Goal: Task Accomplishment & Management: Complete application form

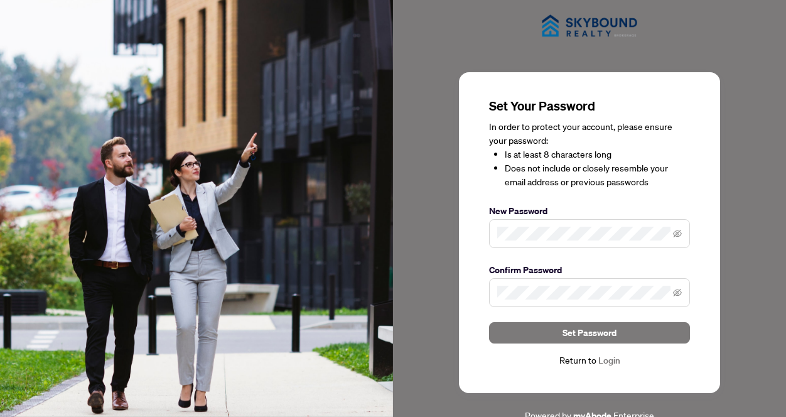
click at [494, 227] on span at bounding box center [589, 233] width 201 height 29
click at [678, 233] on icon "eye-invisible" at bounding box center [677, 234] width 9 height 8
click at [678, 233] on icon "eye" at bounding box center [677, 233] width 9 height 9
click at [674, 291] on icon "eye-invisible" at bounding box center [677, 292] width 9 height 9
click at [674, 291] on icon "eye" at bounding box center [677, 292] width 9 height 9
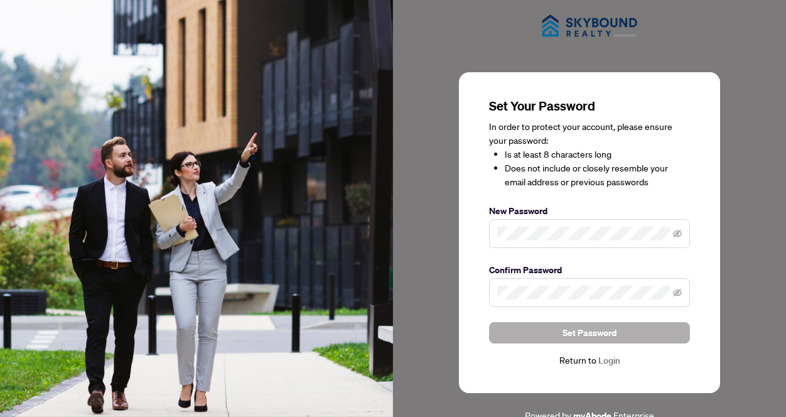
click at [585, 330] on span "Set Password" at bounding box center [590, 333] width 54 height 20
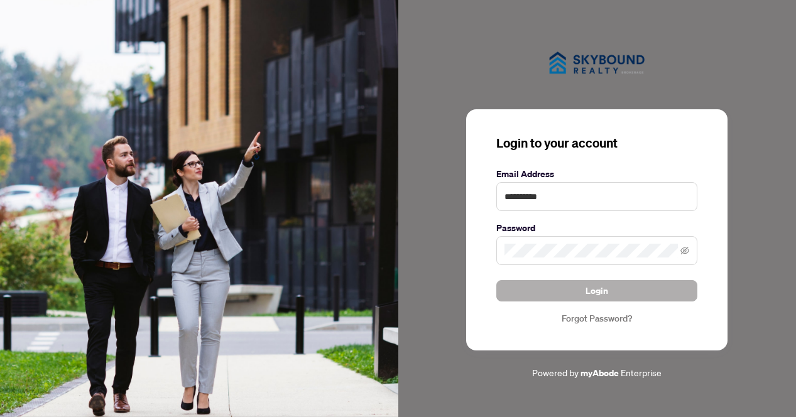
click at [586, 291] on span "Login" at bounding box center [596, 291] width 23 height 20
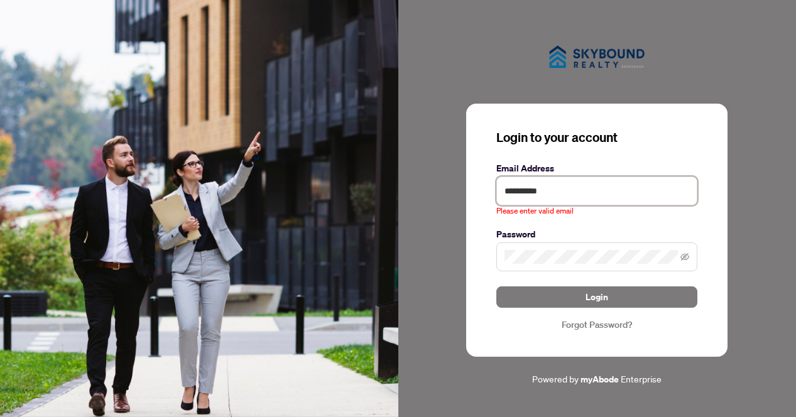
click at [545, 188] on input "**********" at bounding box center [596, 191] width 201 height 29
type input "*"
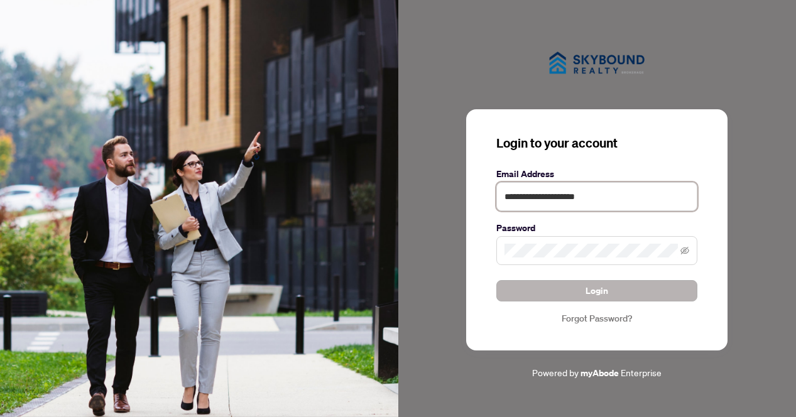
type input "**********"
click at [582, 299] on button "Login" at bounding box center [596, 290] width 201 height 21
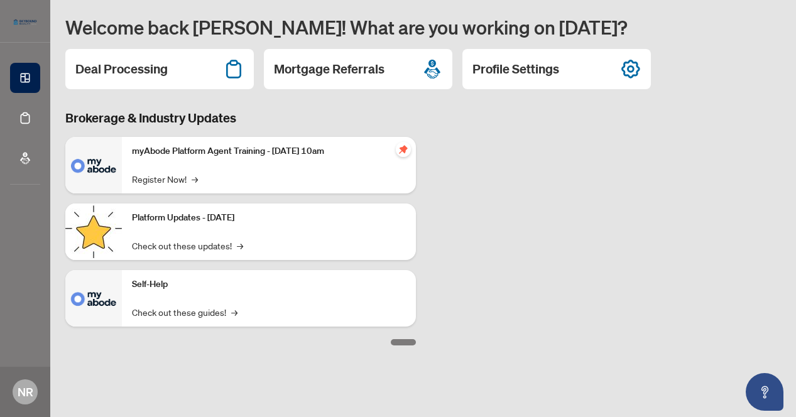
drag, startPoint x: 122, startPoint y: 67, endPoint x: 114, endPoint y: 63, distance: 9.3
click at [121, 67] on h2 "Deal Processing" at bounding box center [121, 69] width 92 height 18
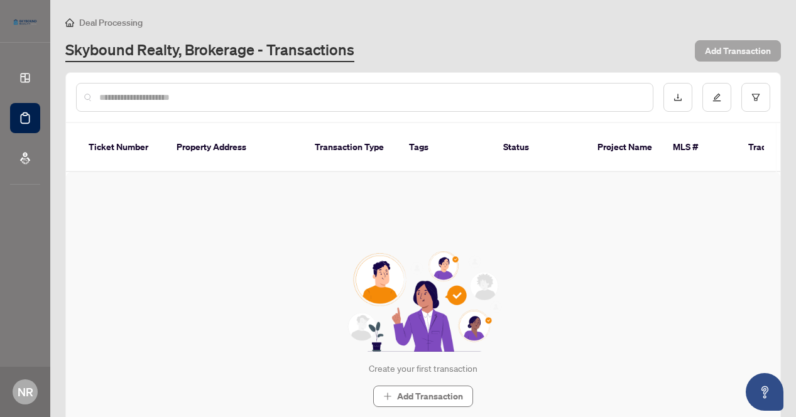
click at [720, 48] on span "Add Transaction" at bounding box center [738, 51] width 66 height 20
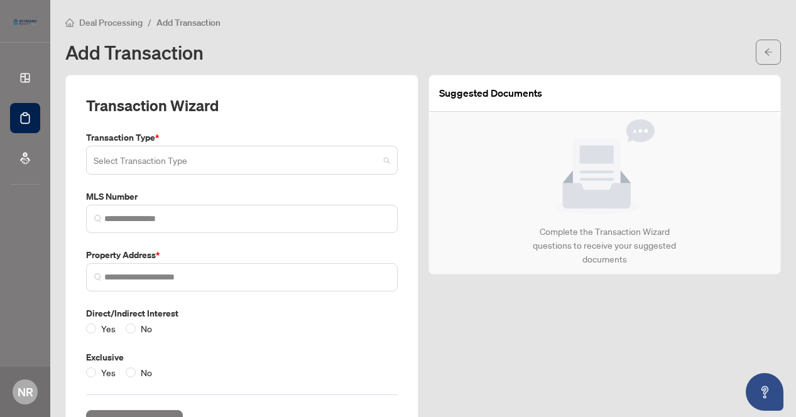
click at [110, 155] on input "search" at bounding box center [236, 162] width 285 height 28
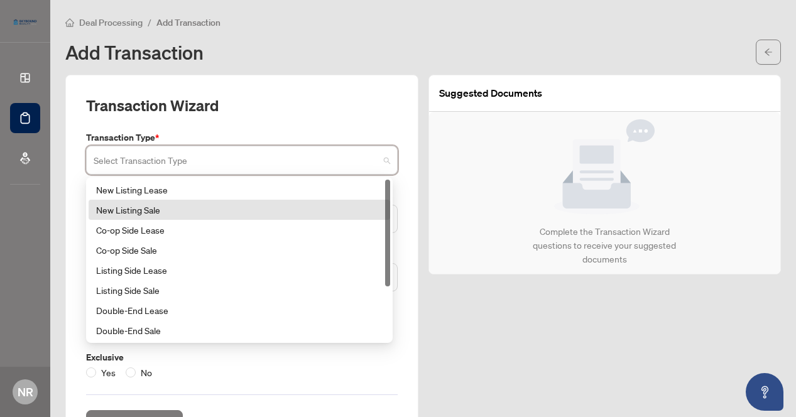
click at [153, 209] on div "New Listing Sale" at bounding box center [239, 210] width 286 height 14
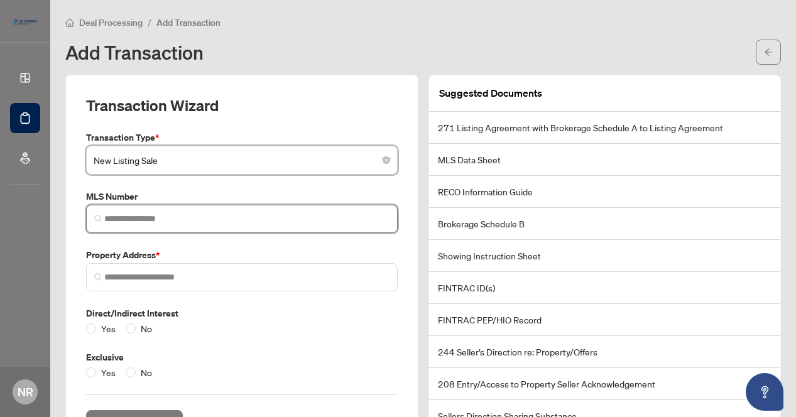
click at [177, 216] on input "search" at bounding box center [246, 218] width 285 height 13
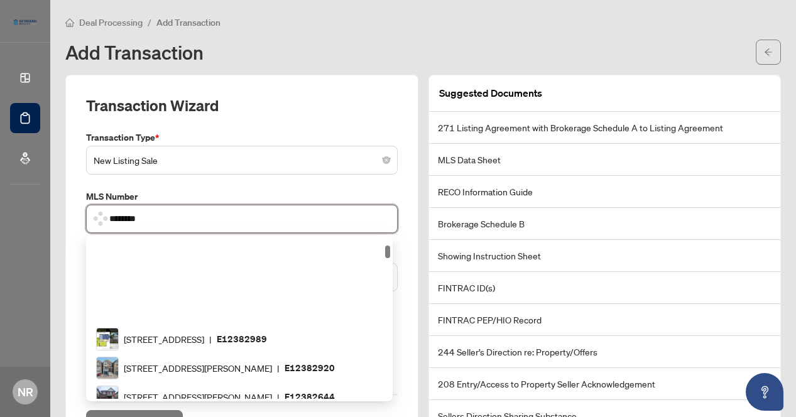
scroll to position [99, 0]
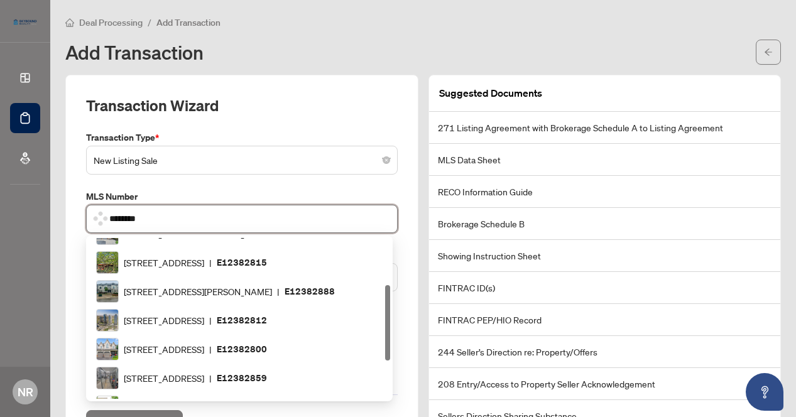
type input "*********"
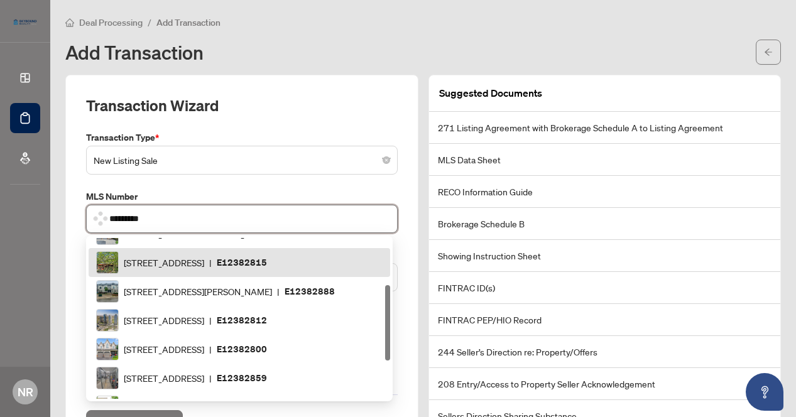
scroll to position [0, 0]
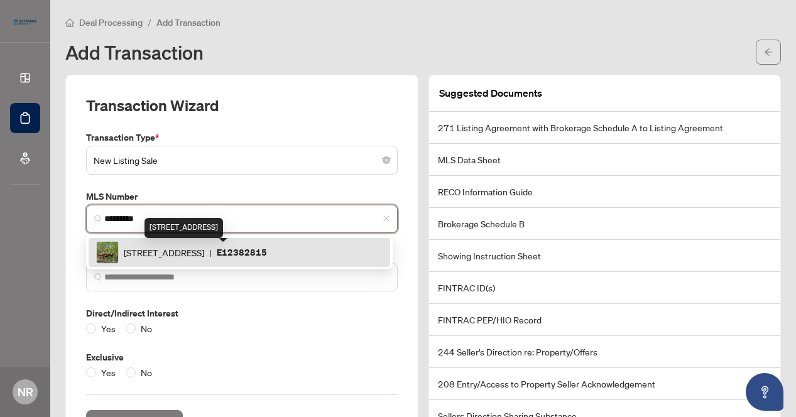
click at [204, 248] on span "[STREET_ADDRESS]" at bounding box center [164, 253] width 80 height 14
type input "**********"
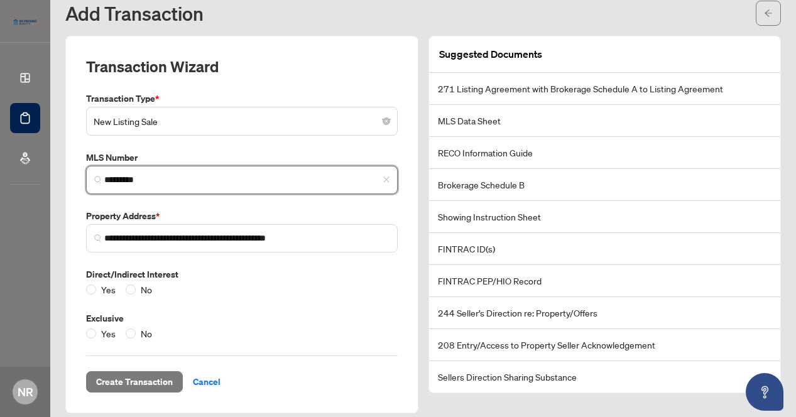
scroll to position [30, 0]
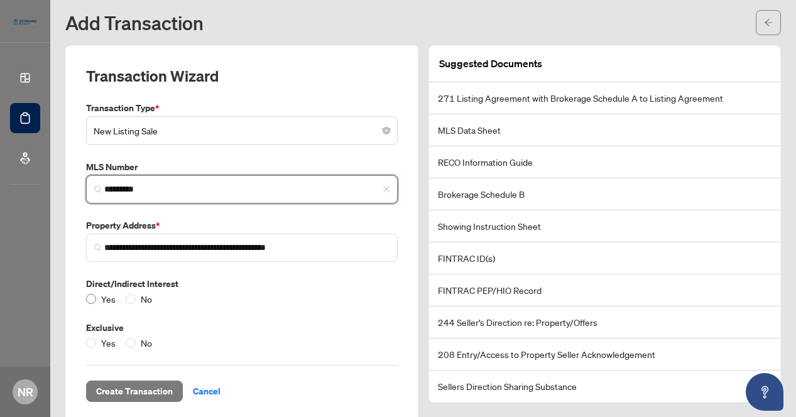
type input "*********"
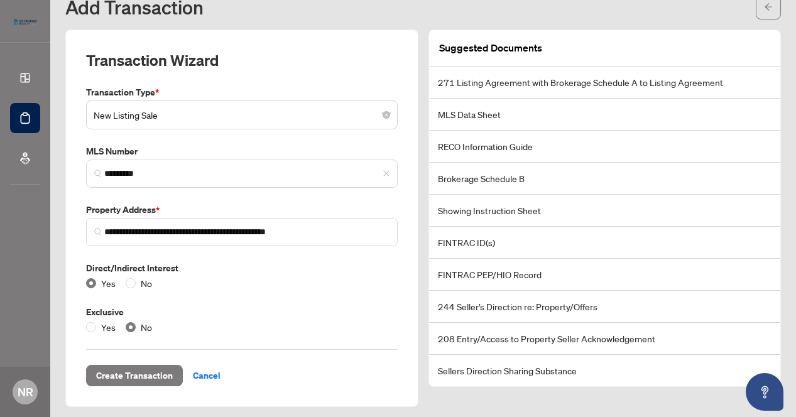
scroll to position [50, 0]
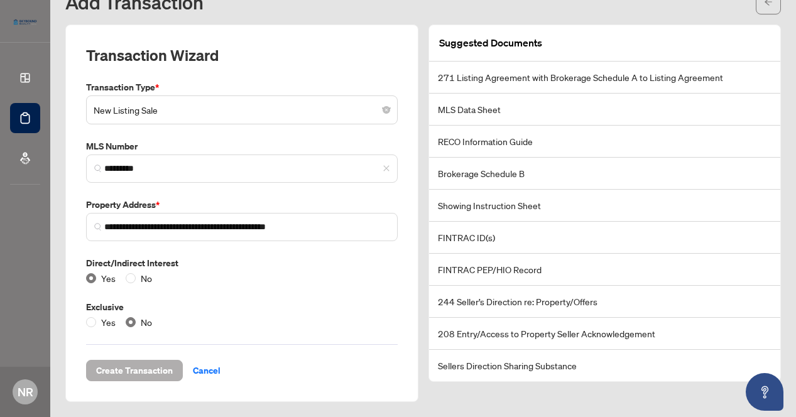
click at [125, 370] on span "Create Transaction" at bounding box center [134, 371] width 77 height 20
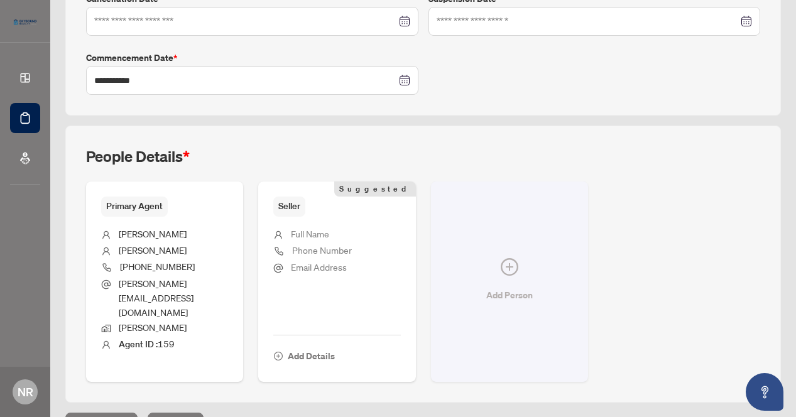
scroll to position [359, 0]
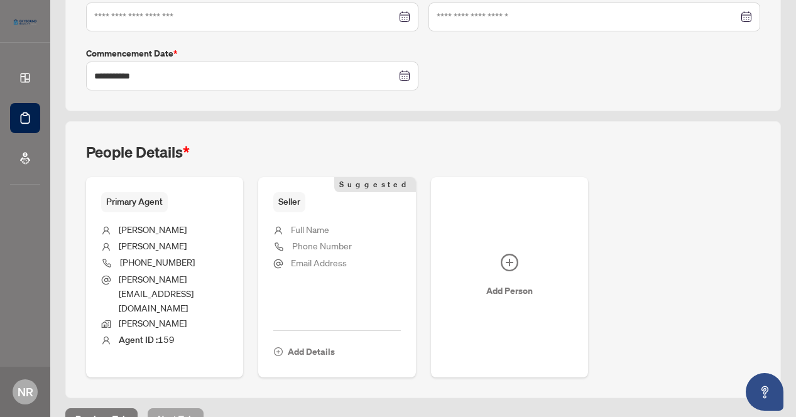
click at [172, 409] on span "Next Tab" at bounding box center [176, 419] width 36 height 20
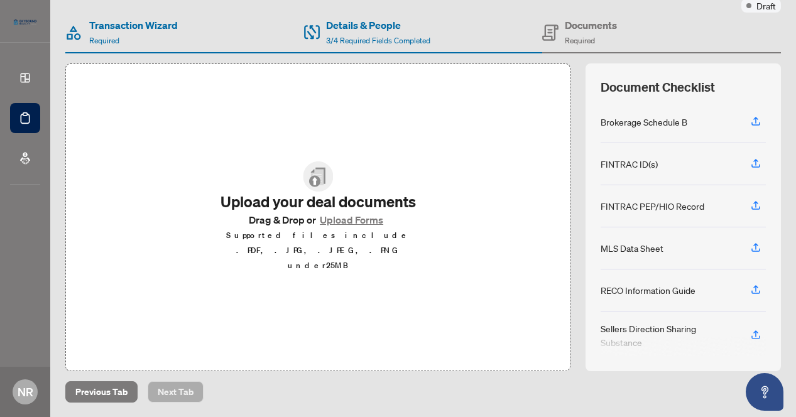
scroll to position [109, 0]
click at [340, 227] on button "Upload Forms" at bounding box center [351, 219] width 71 height 16
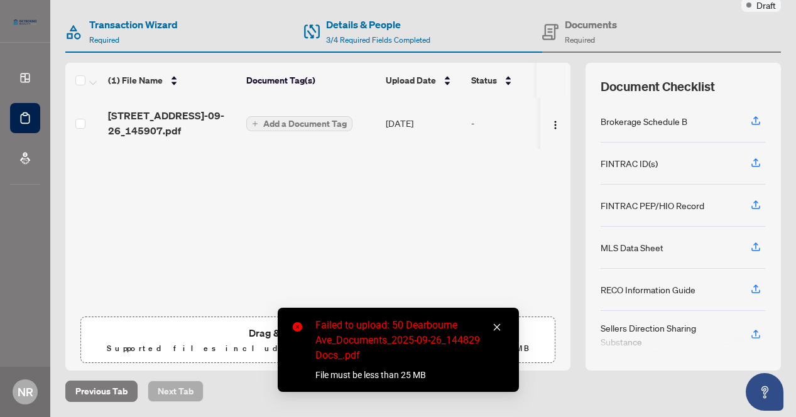
click at [496, 327] on icon "close" at bounding box center [496, 327] width 7 height 7
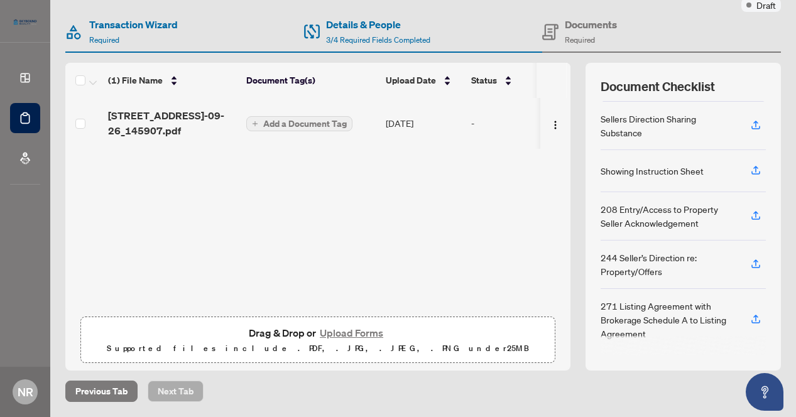
click at [334, 334] on button "Upload Forms" at bounding box center [351, 333] width 71 height 16
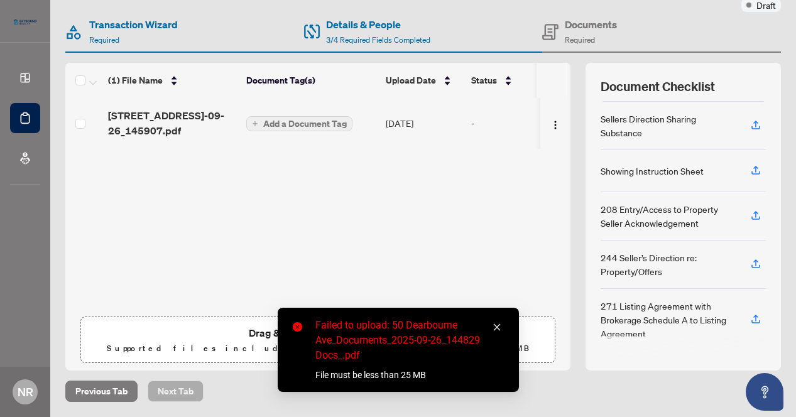
click at [496, 325] on icon "close" at bounding box center [496, 327] width 9 height 9
